Goal: Transaction & Acquisition: Purchase product/service

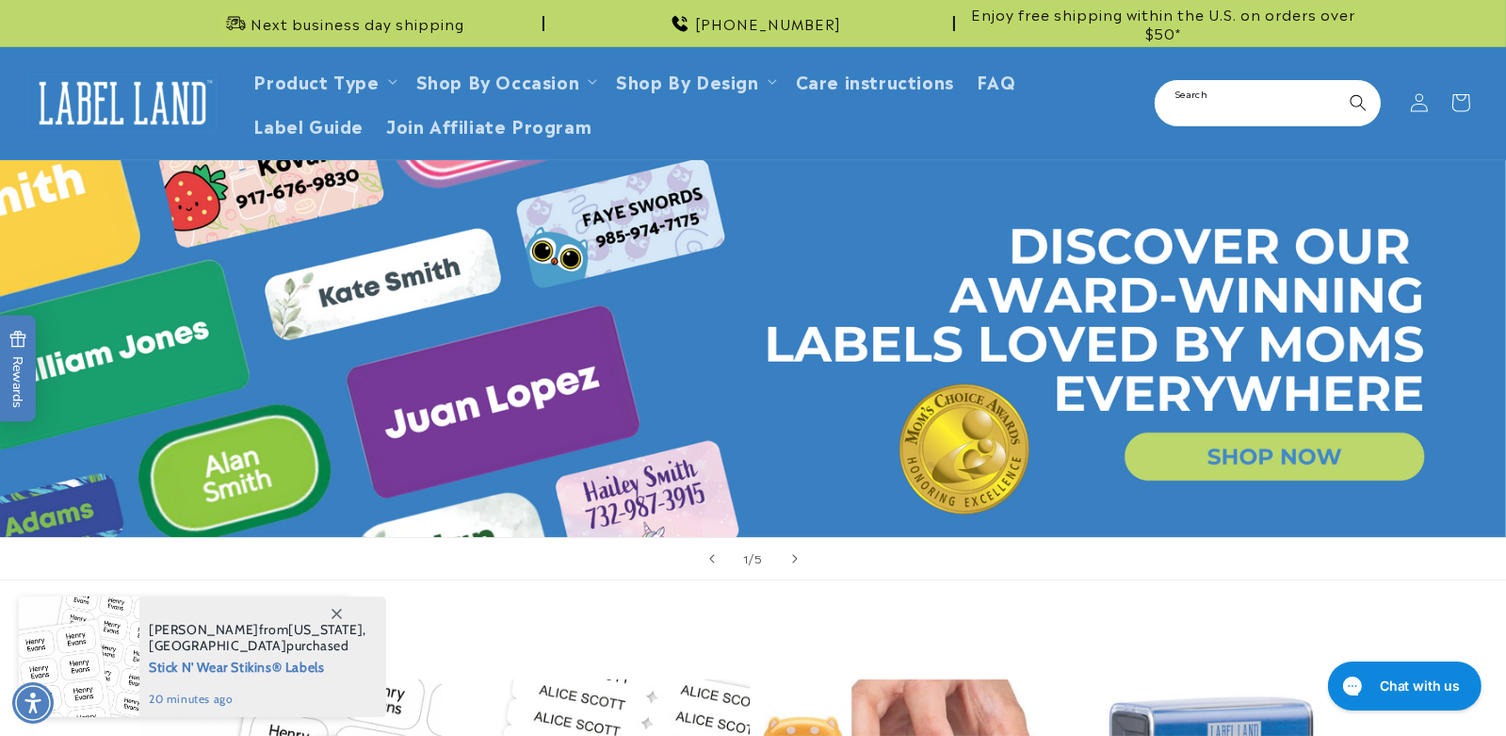
click at [1211, 110] on input "Search" at bounding box center [1268, 103] width 222 height 42
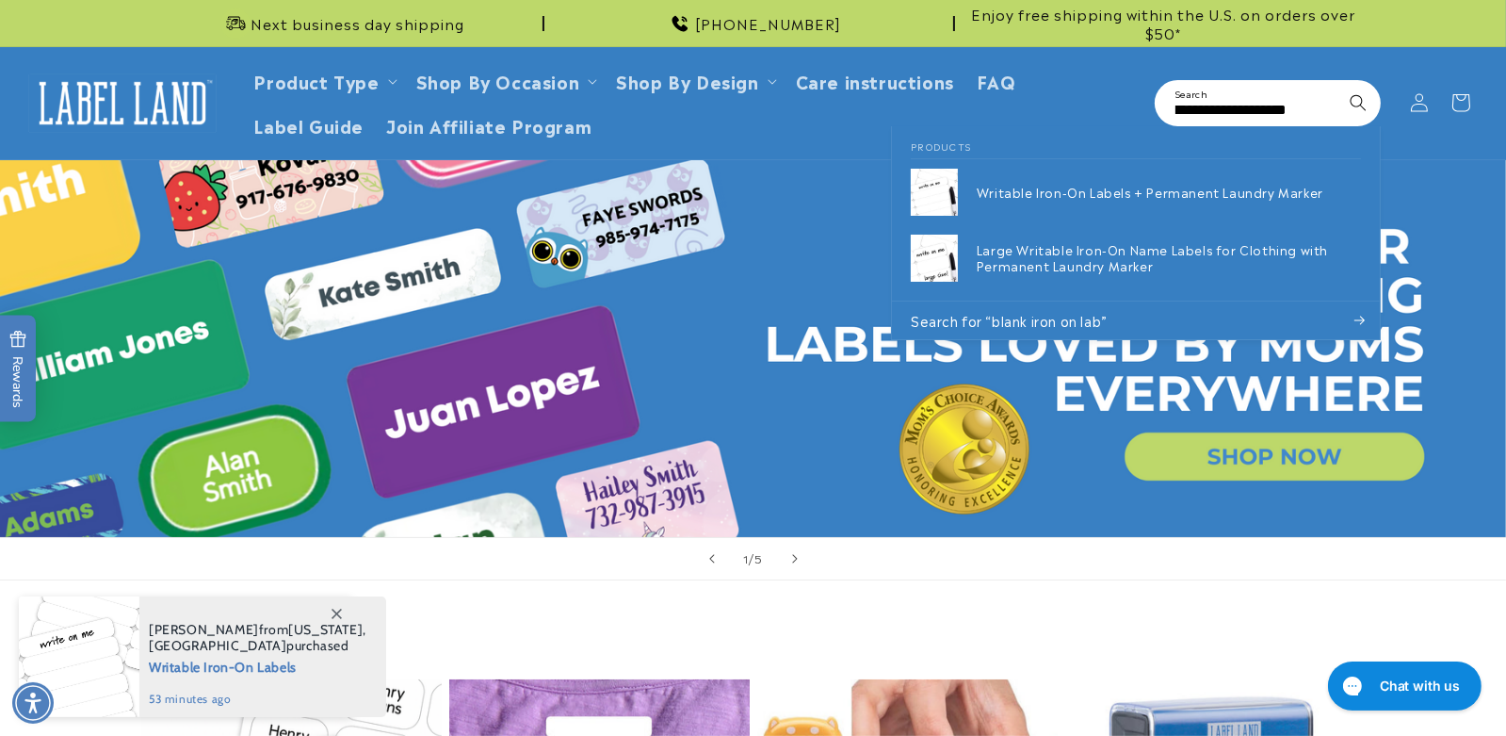
scroll to position [0, 34]
type input "**********"
click at [1338, 82] on button "Search" at bounding box center [1358, 102] width 41 height 41
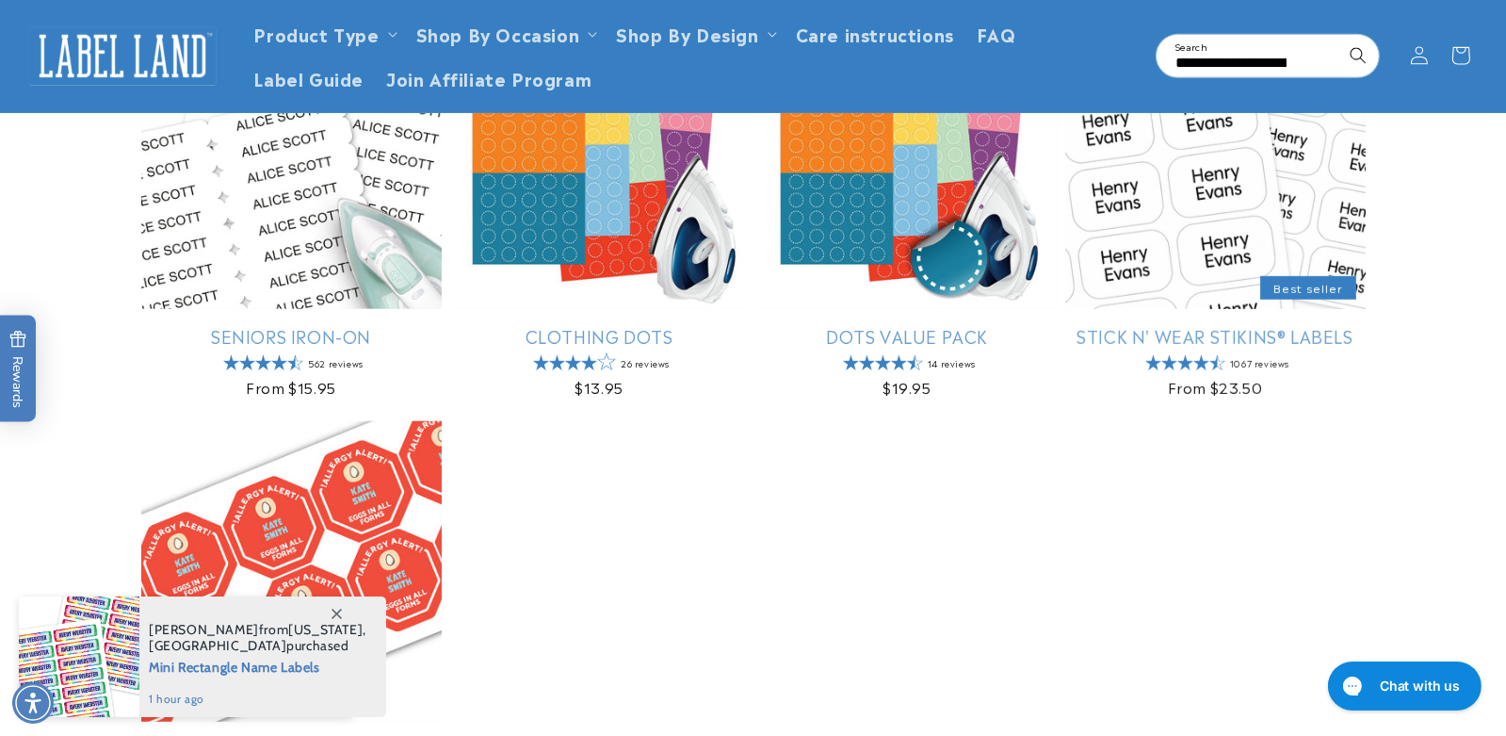
scroll to position [1130, 0]
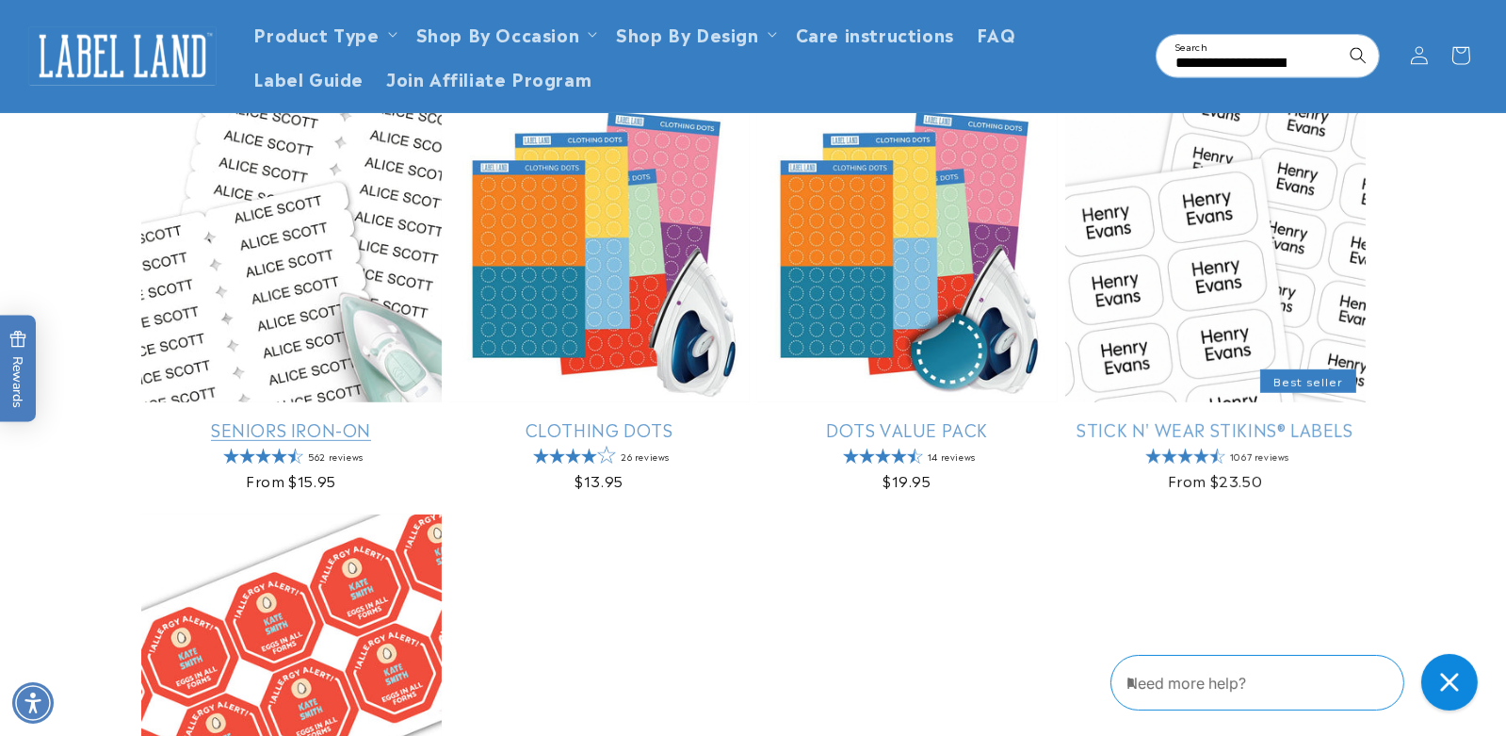
click at [248, 418] on link "Seniors Iron-On" at bounding box center [291, 429] width 300 height 22
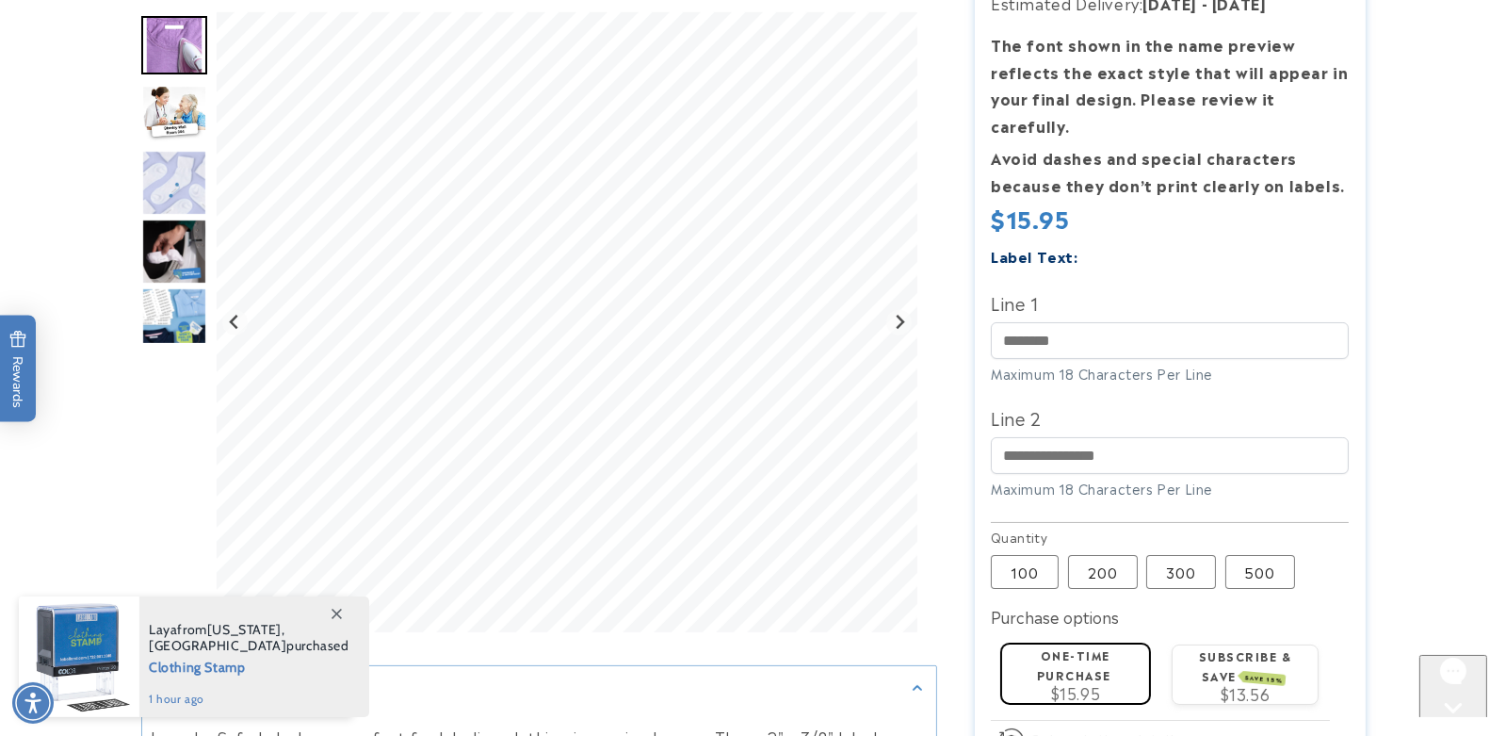
scroll to position [470, 0]
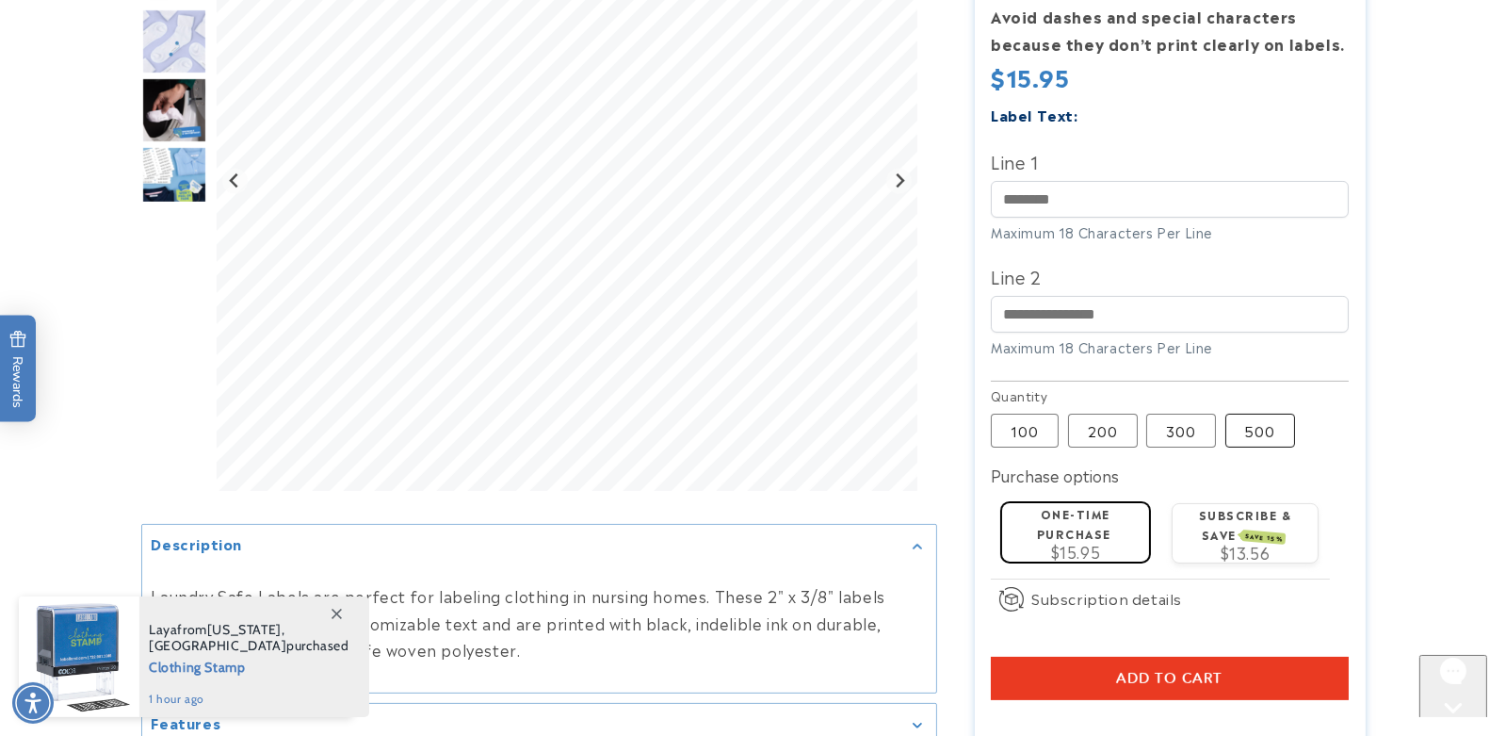
click at [1243, 414] on label "500 Variant sold out or unavailable" at bounding box center [1261, 431] width 70 height 34
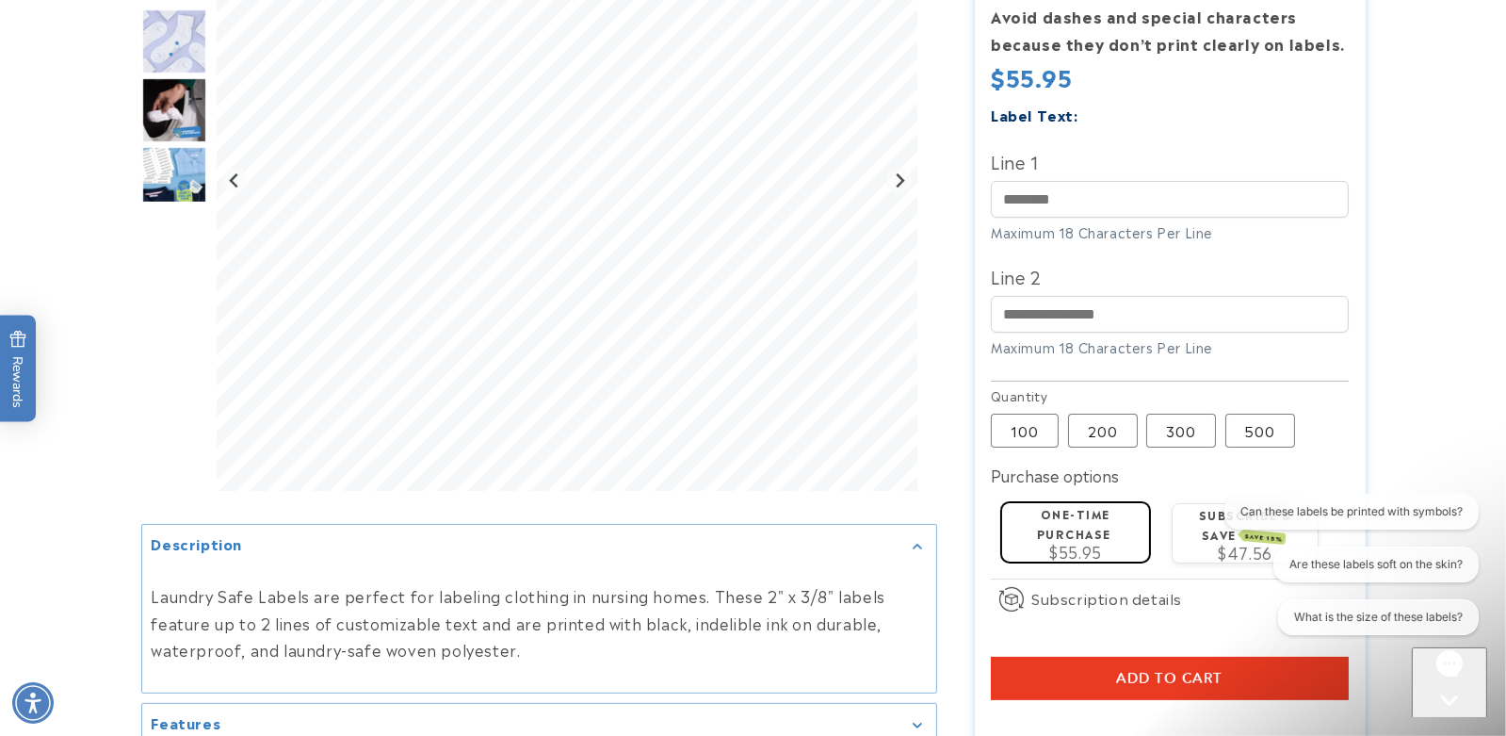
click at [1145, 670] on span "Add to cart" at bounding box center [1170, 678] width 106 height 17
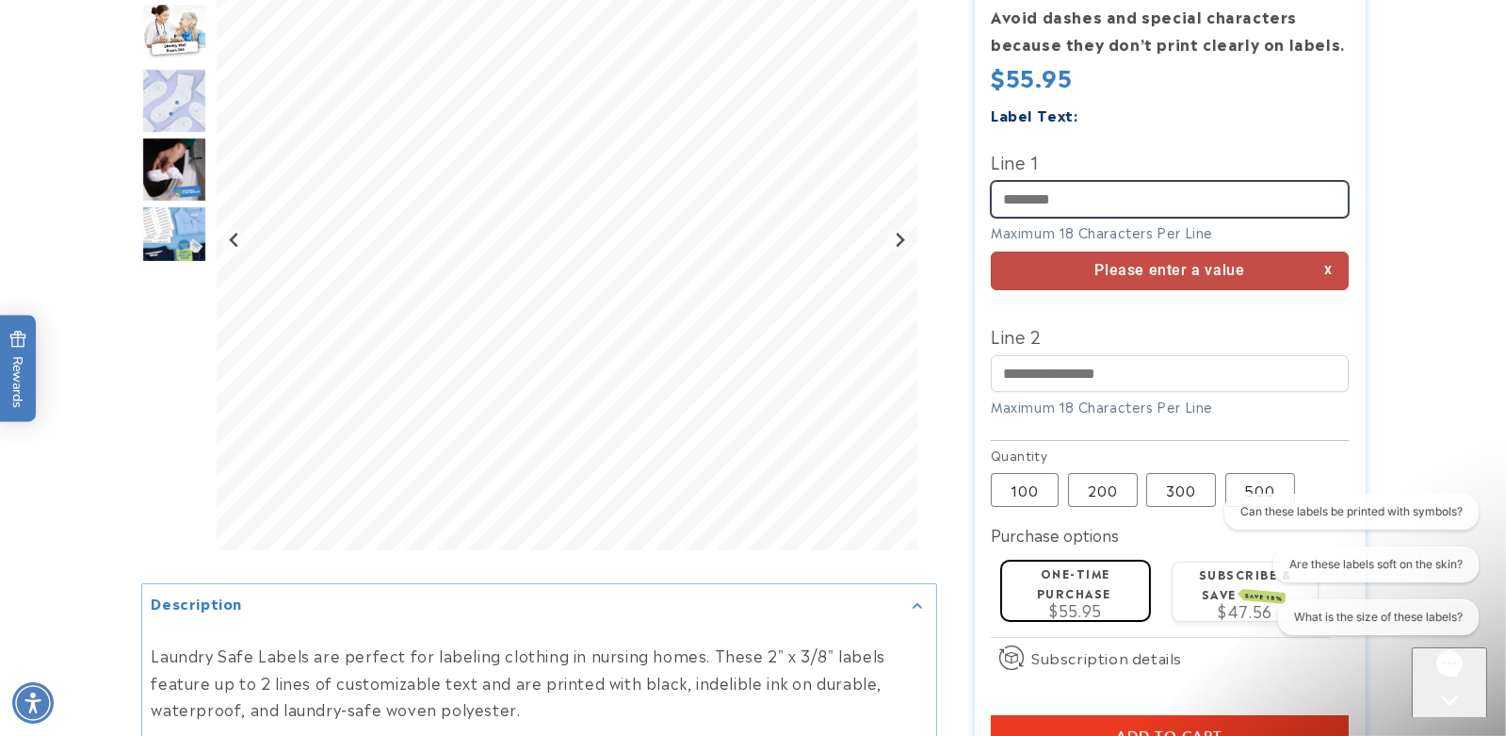
click at [1056, 187] on input "Line 1" at bounding box center [1170, 199] width 358 height 37
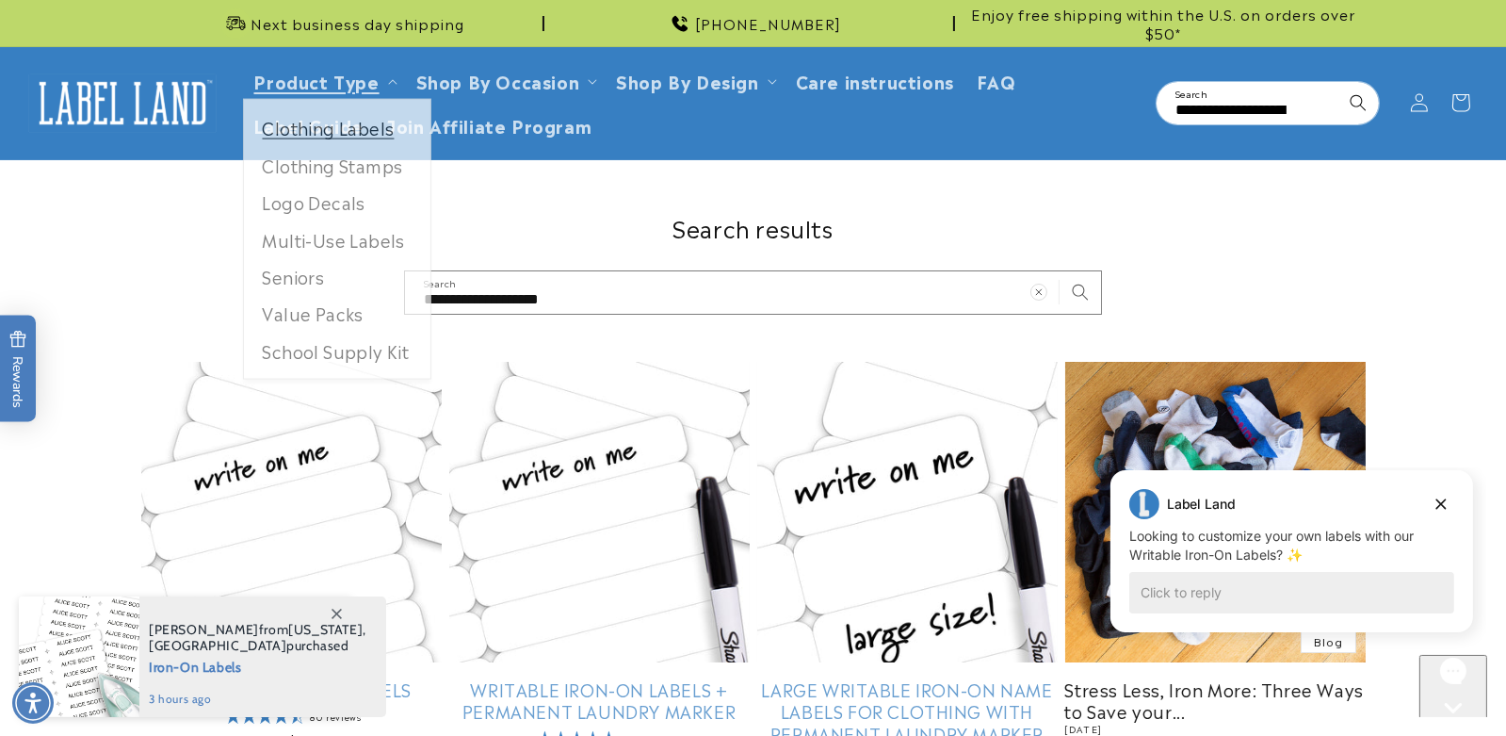
click at [317, 125] on link "Clothing Labels" at bounding box center [337, 131] width 187 height 37
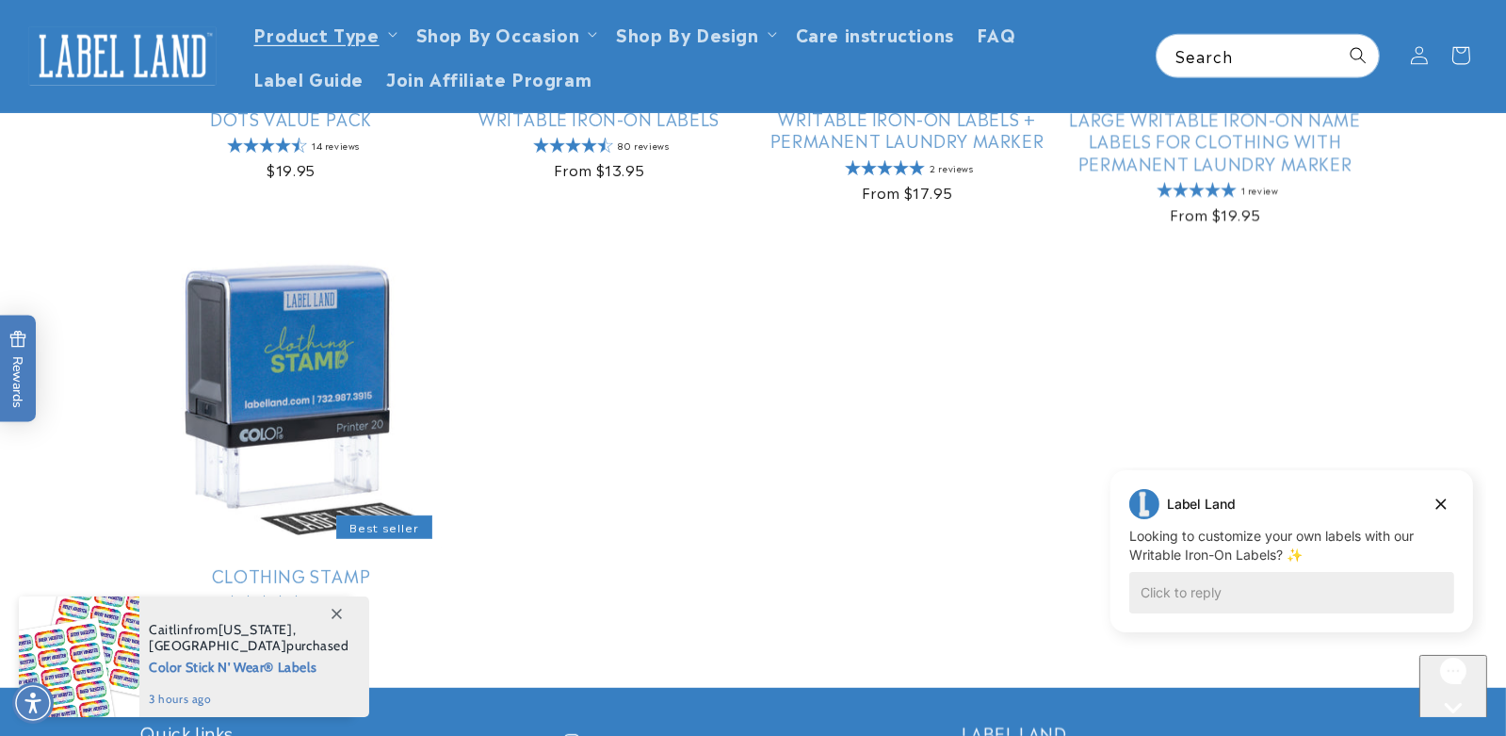
scroll to position [1130, 0]
